Goal: Task Accomplishment & Management: Use online tool/utility

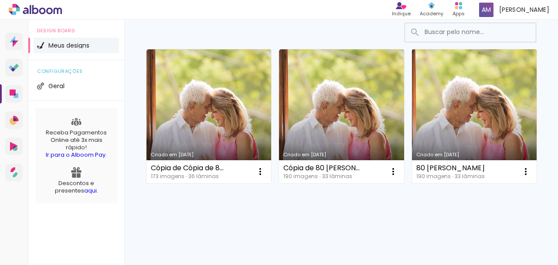
scroll to position [116, 0]
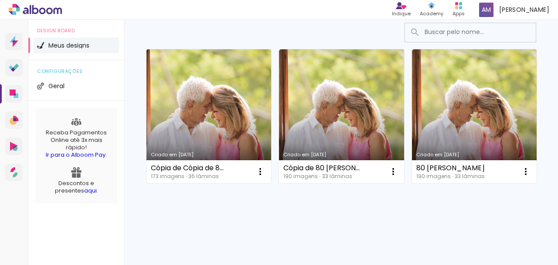
click at [231, 80] on link "Criado em [DATE]" at bounding box center [209, 116] width 125 height 134
